Goal: Transaction & Acquisition: Obtain resource

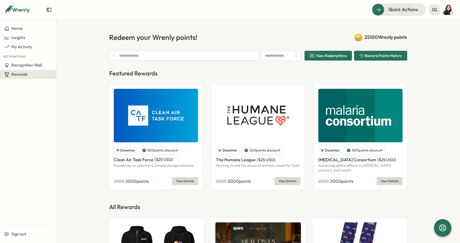
type input "******"
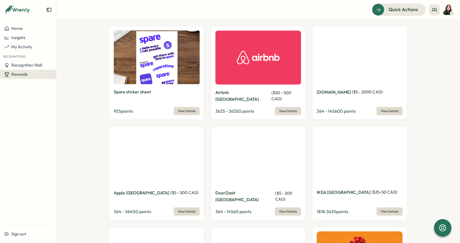
scroll to position [469, 0]
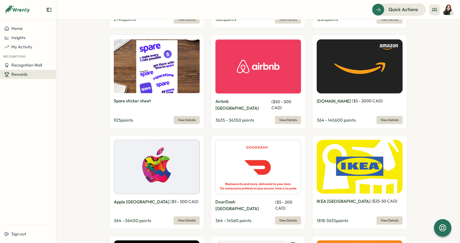
click at [381, 116] on span "View Details" at bounding box center [390, 120] width 18 height 8
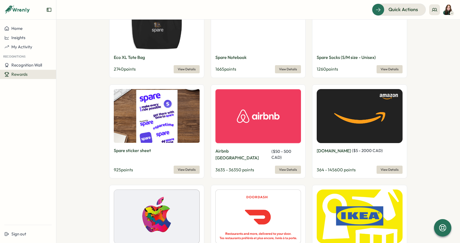
scroll to position [456, 0]
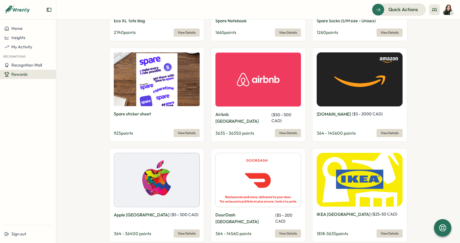
click at [384, 129] on span "View Details" at bounding box center [390, 133] width 18 height 8
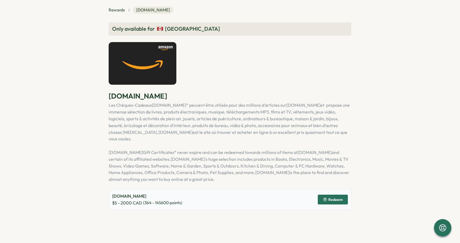
click at [325, 197] on icon "button" at bounding box center [325, 199] width 4 height 4
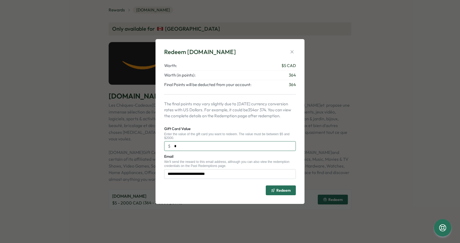
click at [182, 148] on input "*" at bounding box center [230, 146] width 132 height 10
type input "***"
click at [293, 50] on icon "button" at bounding box center [292, 51] width 5 height 5
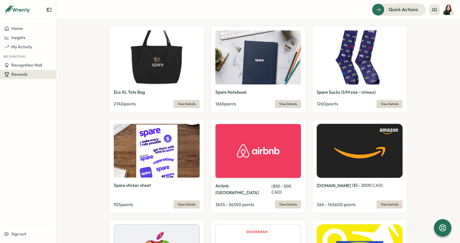
scroll to position [389, 0]
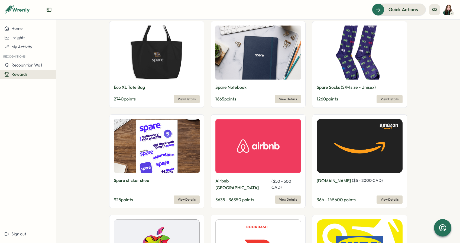
click at [386, 195] on span "View Details" at bounding box center [390, 199] width 18 height 8
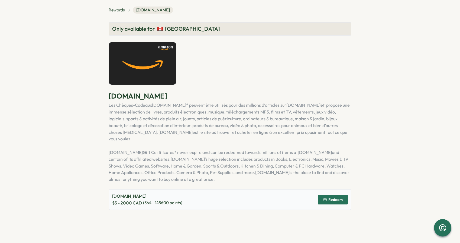
click at [332, 194] on button "Redeem" at bounding box center [333, 199] width 30 height 10
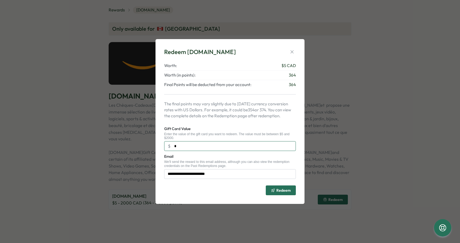
click at [211, 147] on input "*" at bounding box center [230, 146] width 132 height 10
type input "***"
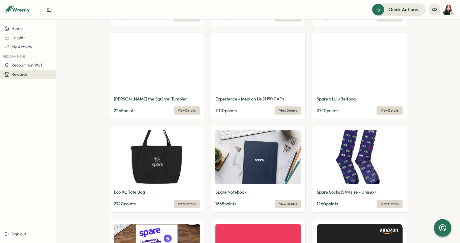
scroll to position [338, 0]
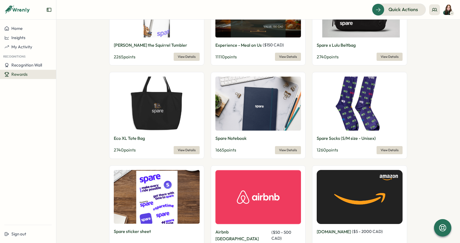
click at [385, 151] on span "View Details" at bounding box center [390, 150] width 18 height 8
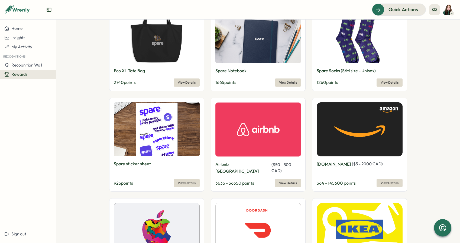
scroll to position [407, 0]
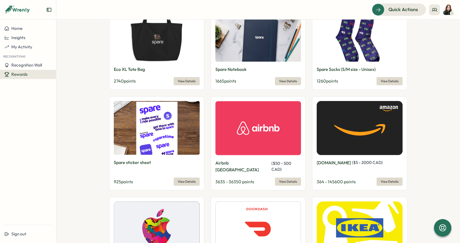
click at [375, 125] on img at bounding box center [360, 128] width 86 height 54
click at [383, 178] on span "View Details" at bounding box center [390, 182] width 18 height 8
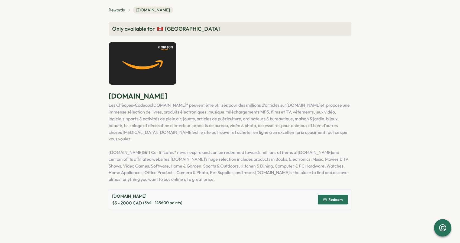
click at [339, 197] on span "Redeem" at bounding box center [336, 199] width 14 height 4
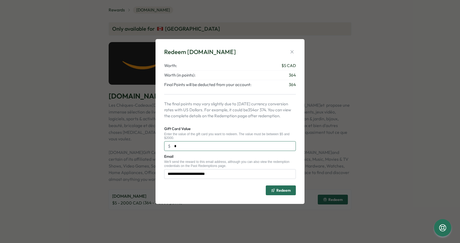
click at [215, 147] on input "*" at bounding box center [230, 146] width 132 height 10
type input "***"
click at [280, 191] on span "Redeem" at bounding box center [284, 190] width 14 height 4
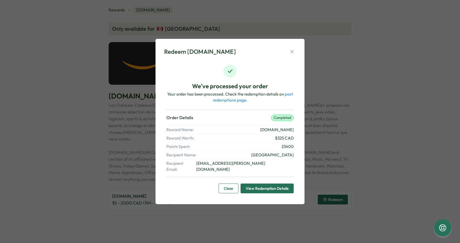
click at [264, 185] on span "View Redemption Details" at bounding box center [267, 188] width 43 height 9
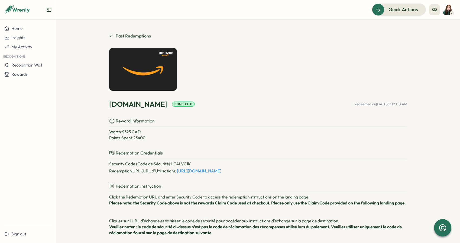
click at [197, 172] on link "[URL][DOMAIN_NAME]" at bounding box center [199, 170] width 44 height 5
